Goal: Task Accomplishment & Management: Manage account settings

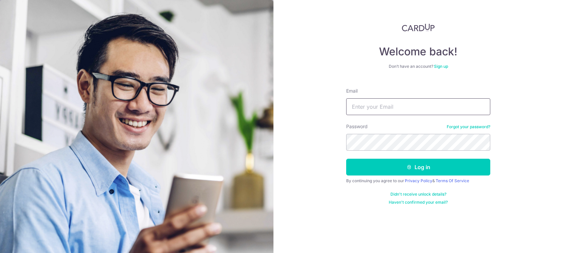
click at [391, 106] on input "Email" at bounding box center [418, 106] width 144 height 17
type input "[EMAIL_ADDRESS][DOMAIN_NAME]"
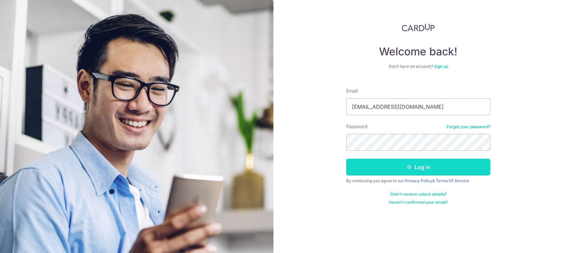
click at [411, 171] on button "Log in" at bounding box center [418, 167] width 144 height 17
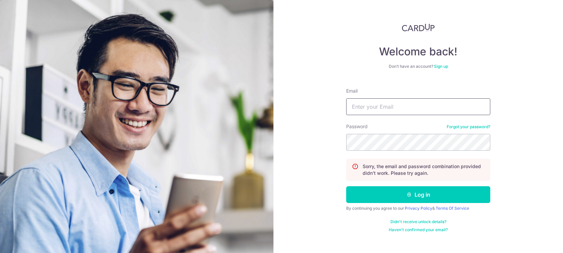
click at [427, 110] on input "Email" at bounding box center [418, 106] width 144 height 17
type input "[EMAIL_ADDRESS][DOMAIN_NAME]"
click at [346, 186] on button "Log in" at bounding box center [418, 194] width 144 height 17
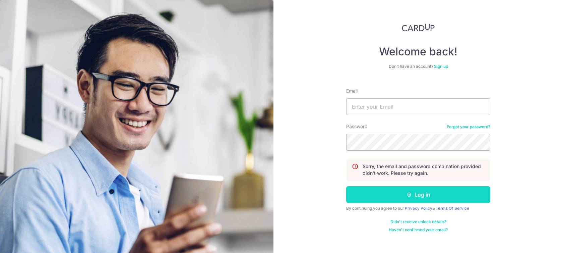
click at [426, 190] on button "Log in" at bounding box center [418, 194] width 144 height 17
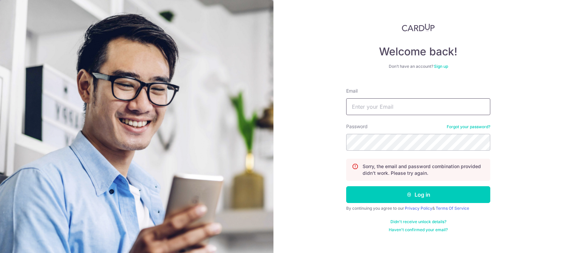
click at [437, 103] on input "Email" at bounding box center [418, 106] width 144 height 17
type input "samuelsoh7@gmail.com"
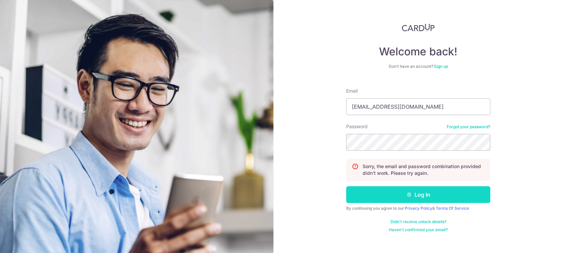
click at [412, 195] on button "Log in" at bounding box center [418, 194] width 144 height 17
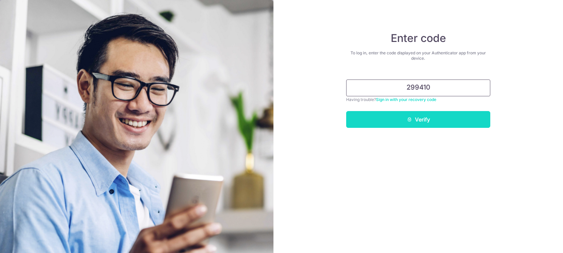
type input "299410"
click at [421, 120] on button "Verify" at bounding box center [418, 119] width 144 height 17
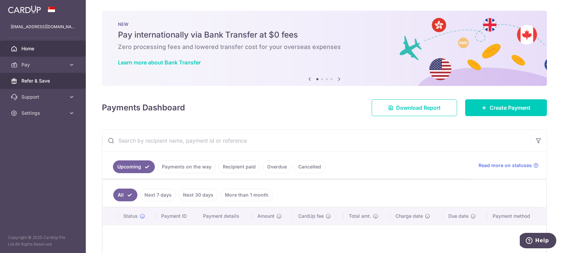
click at [39, 80] on span "Refer & Save" at bounding box center [43, 80] width 44 height 7
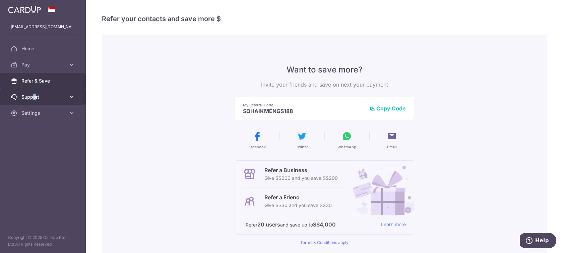
click at [35, 99] on span "Support" at bounding box center [43, 97] width 44 height 7
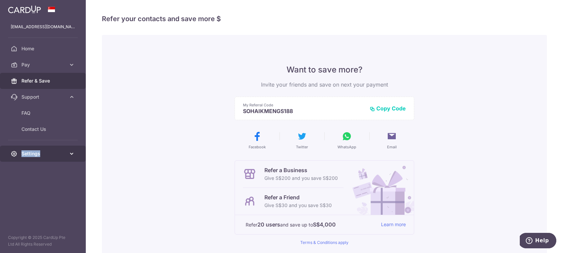
click at [39, 150] on span "Settings" at bounding box center [43, 153] width 44 height 7
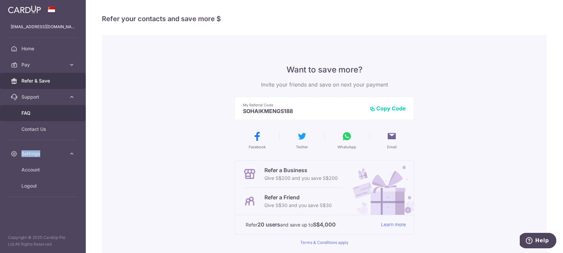
click at [27, 114] on span "FAQ" at bounding box center [43, 113] width 44 height 7
